Goal: Register for event/course

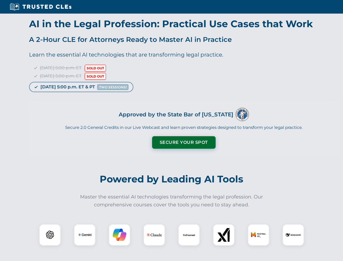
click at [184, 142] on button "Secure Your Spot" at bounding box center [184, 142] width 64 height 13
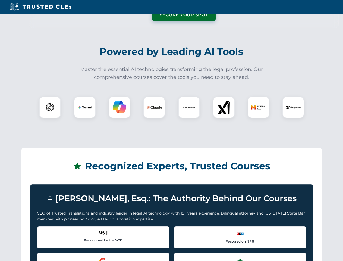
click at [50, 235] on div "Recognized by the WSJ [PERSON_NAME] was featured for his expertise in AI legal …" at bounding box center [103, 237] width 133 height 22
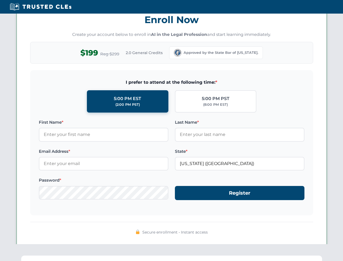
click at [120, 235] on div "Secure enrollment • Instant access" at bounding box center [171, 232] width 283 height 7
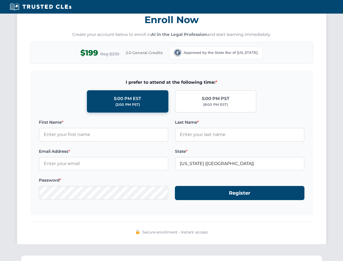
click at [154, 235] on span "Secure enrollment • Instant access" at bounding box center [175, 232] width 66 height 6
click at [189, 235] on span "Secure enrollment • Instant access" at bounding box center [175, 232] width 66 height 6
click at [224, 235] on div "Secure enrollment • Instant access" at bounding box center [171, 232] width 283 height 7
click at [259, 235] on div "Secure enrollment • Instant access" at bounding box center [171, 232] width 283 height 7
click at [294, 235] on div "Secure enrollment • Instant access" at bounding box center [171, 232] width 283 height 7
